Goal: Task Accomplishment & Management: Manage account settings

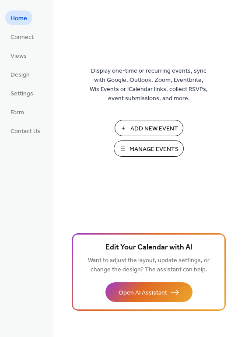
click at [159, 149] on span "Manage Events" at bounding box center [153, 149] width 49 height 9
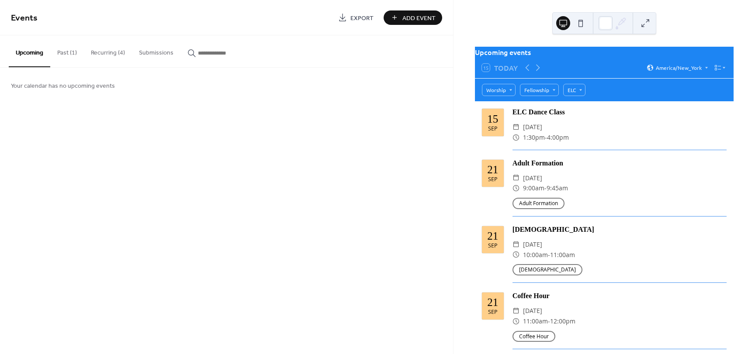
click at [216, 53] on input "button" at bounding box center [224, 53] width 52 height 9
click at [25, 53] on button "Upcoming" at bounding box center [30, 50] width 42 height 31
click at [76, 55] on button "Past (1)" at bounding box center [67, 50] width 34 height 31
click at [100, 53] on button "Recurring (4)" at bounding box center [108, 50] width 48 height 31
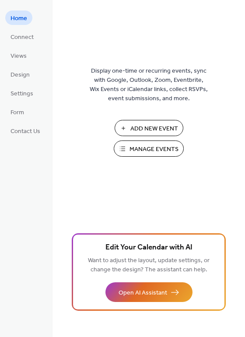
click at [132, 152] on span "Manage Events" at bounding box center [153, 149] width 49 height 9
